Goal: Task Accomplishment & Management: Manage account settings

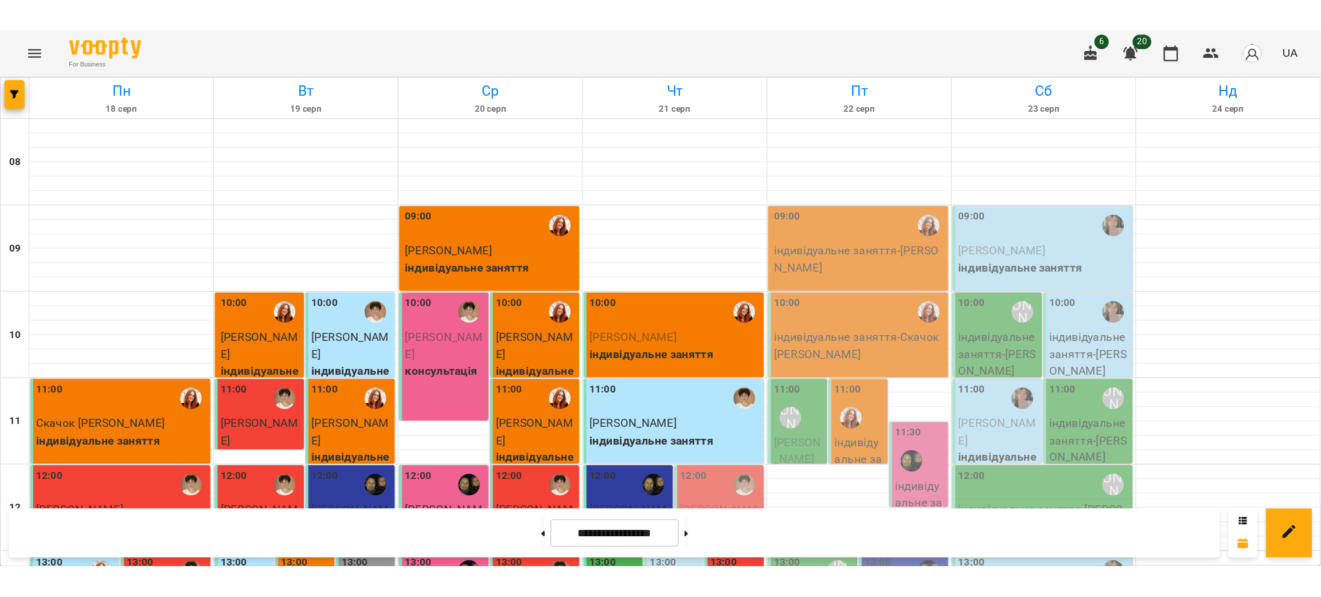
scroll to position [112, 0]
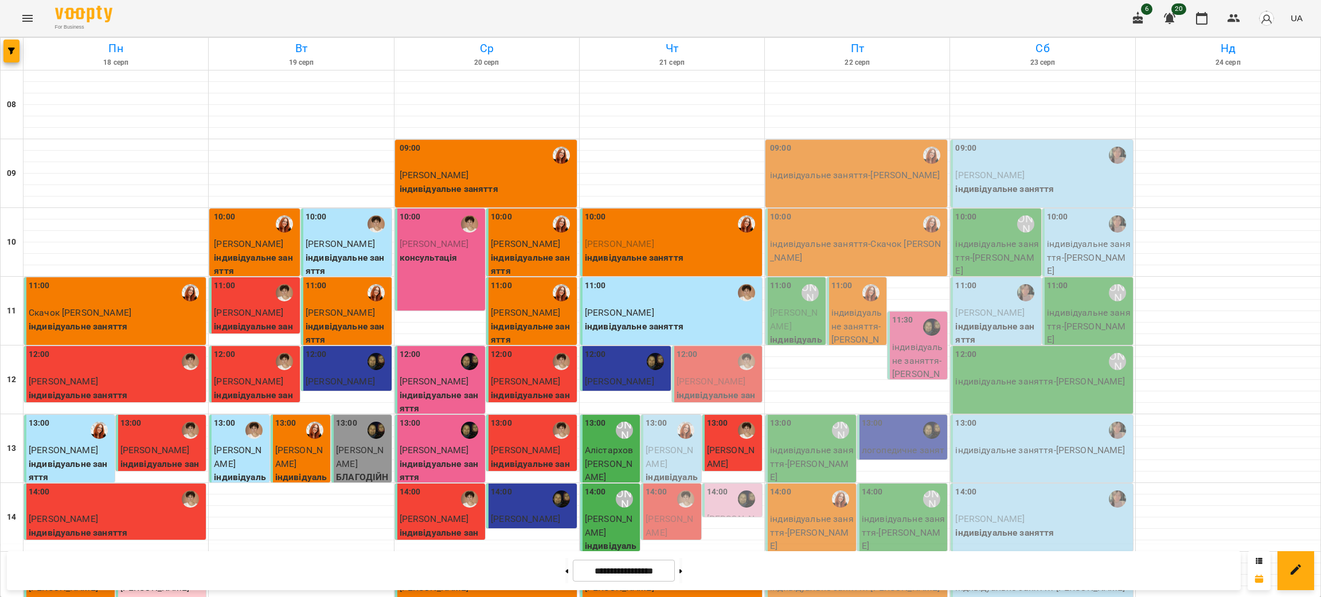
click at [711, 375] on p "[PERSON_NAME]" at bounding box center [719, 382] width 84 height 14
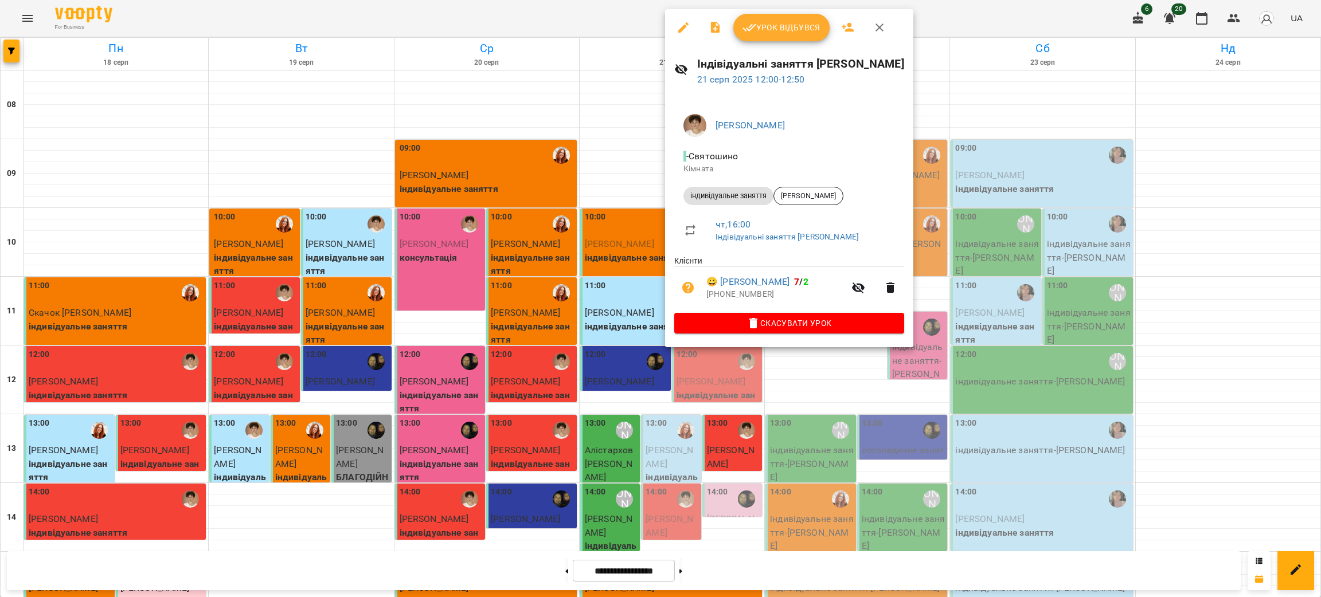
click at [754, 30] on icon "button" at bounding box center [749, 28] width 14 height 14
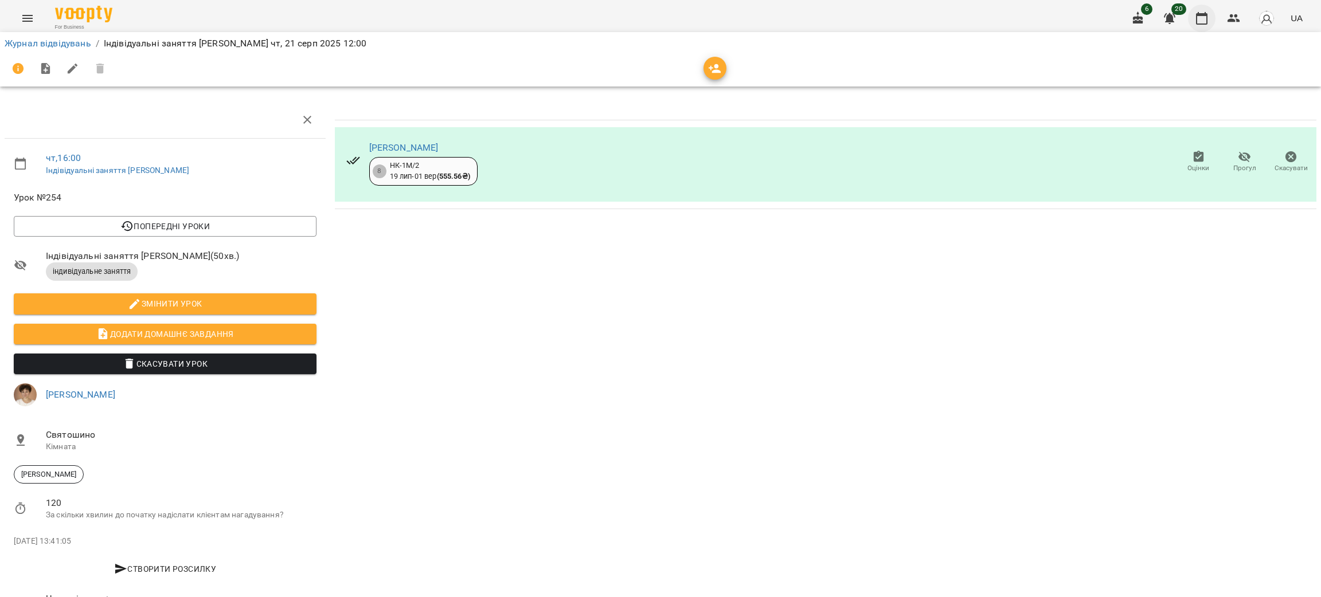
click at [1050, 19] on icon "button" at bounding box center [1202, 18] width 14 height 14
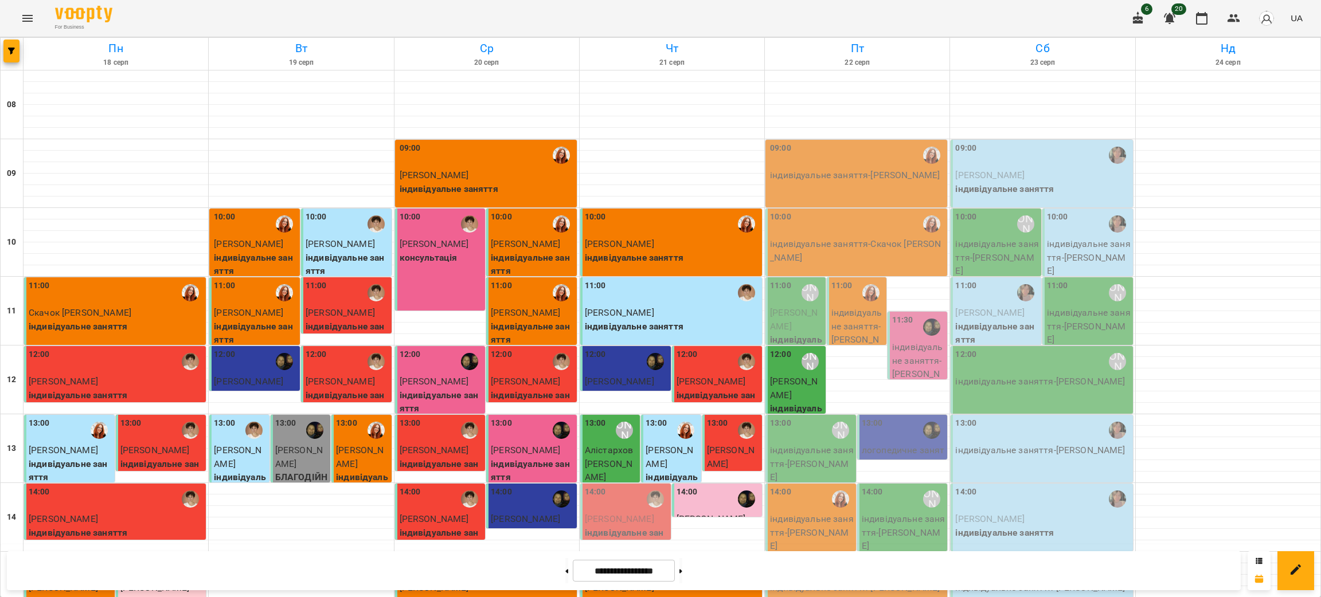
scroll to position [257, 0]
click at [601, 426] on p "індивідуальне заняття" at bounding box center [627, 539] width 84 height 27
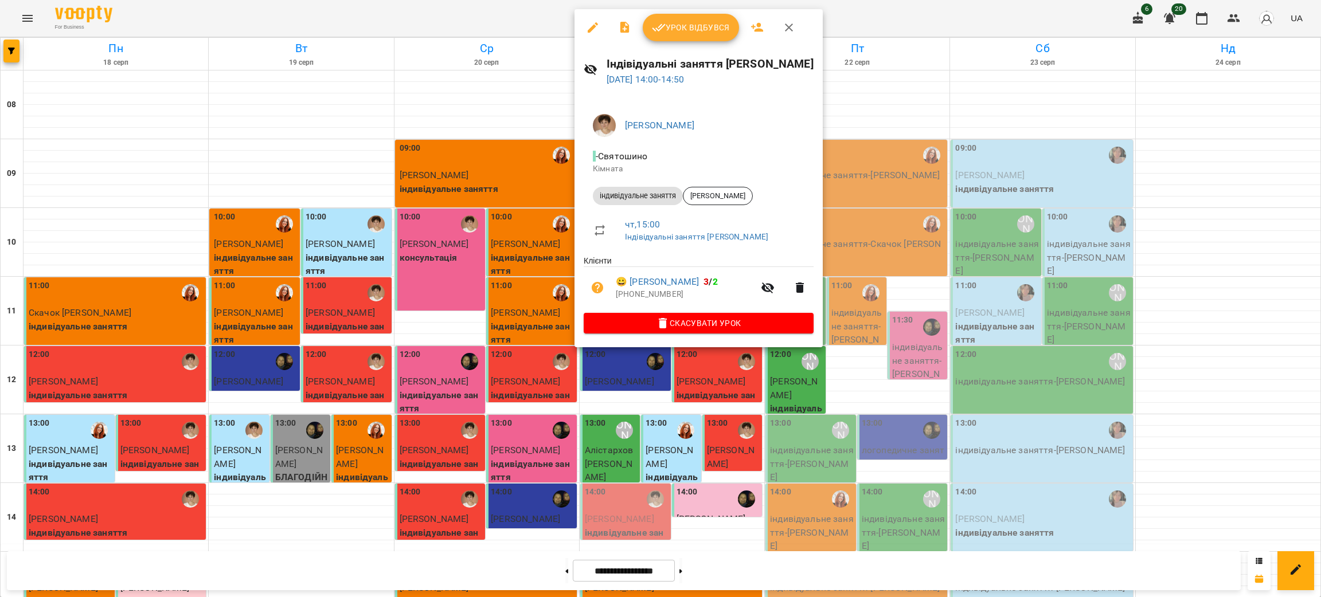
drag, startPoint x: 687, startPoint y: 30, endPoint x: 679, endPoint y: 29, distance: 7.5
click at [686, 29] on span "Урок відбувся" at bounding box center [691, 28] width 78 height 14
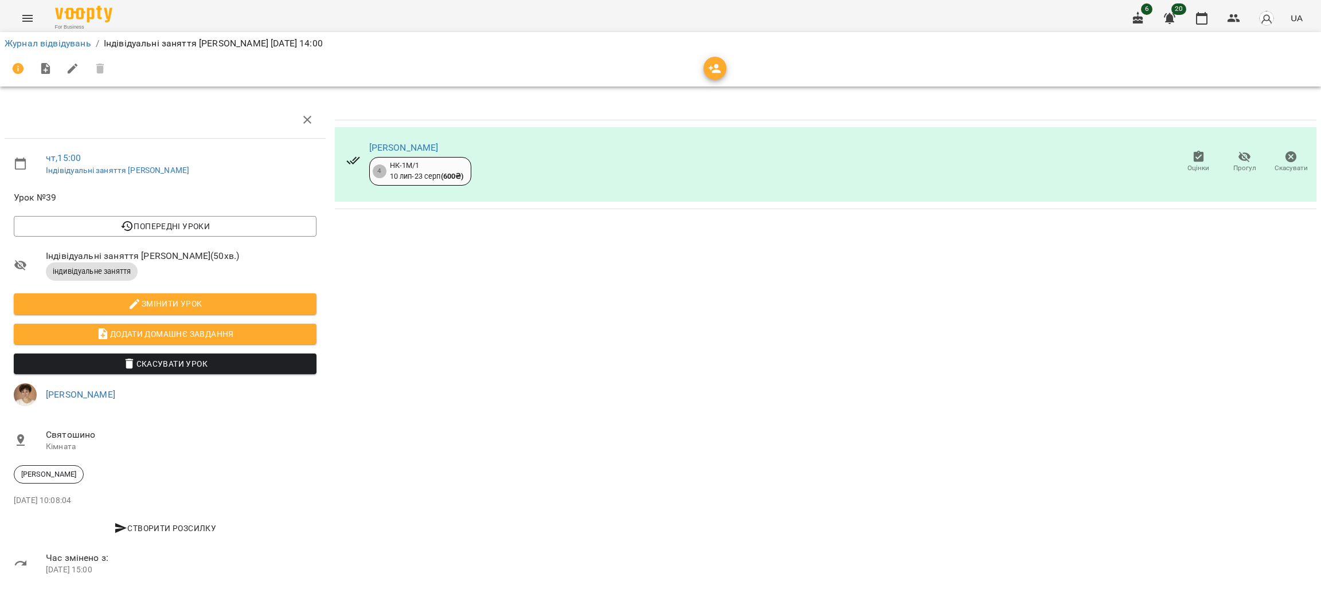
click at [1050, 18] on icon "button" at bounding box center [1202, 18] width 14 height 14
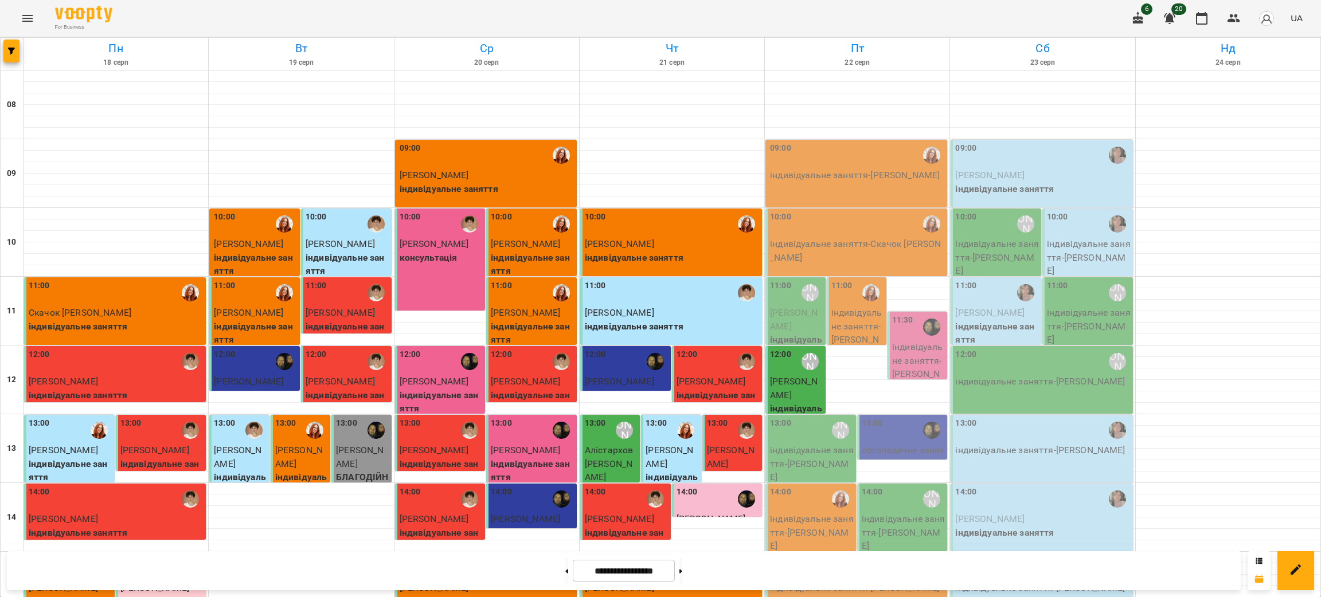
scroll to position [344, 0]
